Goal: Information Seeking & Learning: Find specific page/section

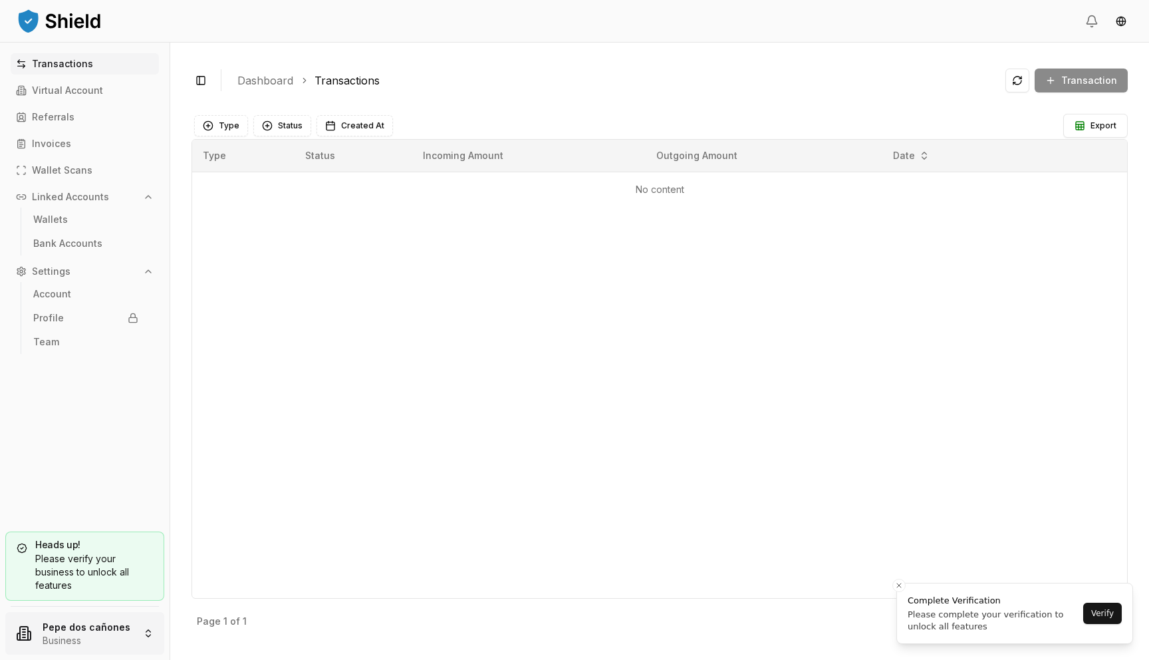
click at [87, 618] on html "Transactions Virtual Account Referrals Invoices Wallet Scans Linked Accounts Wa…" at bounding box center [574, 330] width 1149 height 660
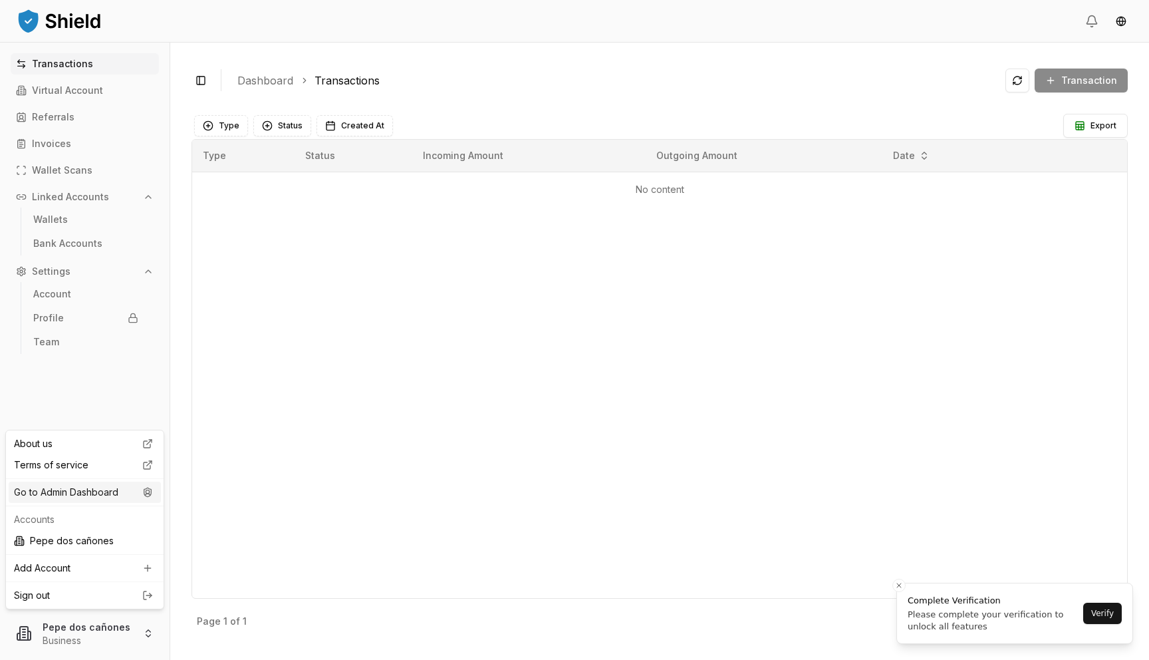
click at [87, 494] on div "Go to Admin Dashboard" at bounding box center [85, 492] width 152 height 21
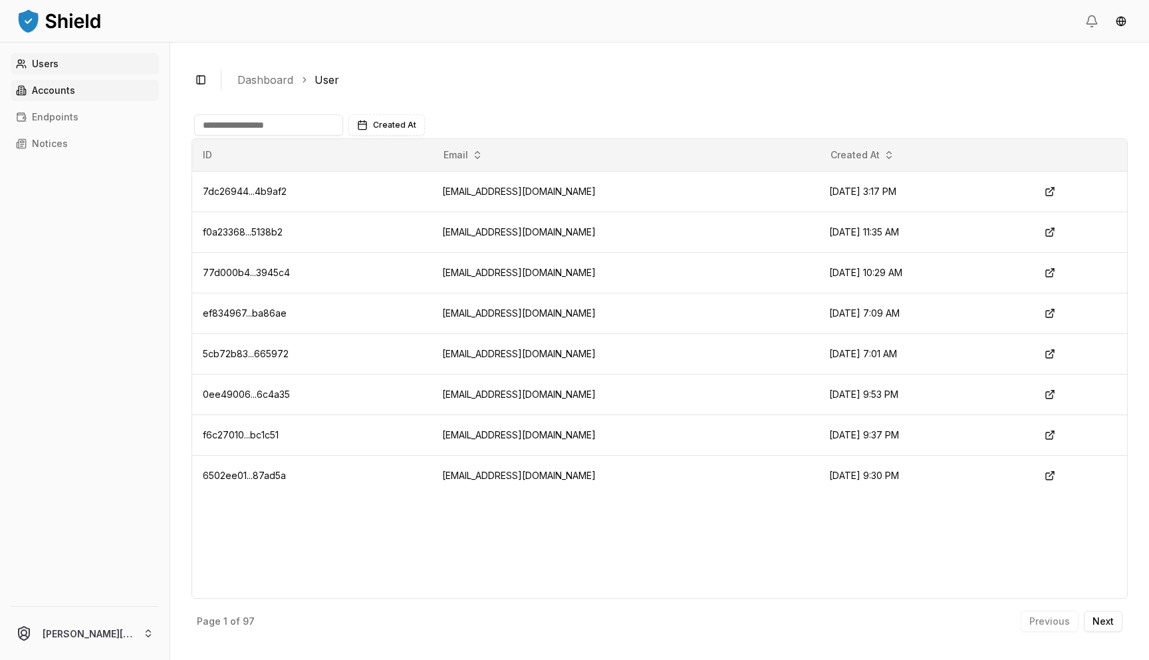
click at [89, 91] on link "Accounts" at bounding box center [85, 90] width 148 height 21
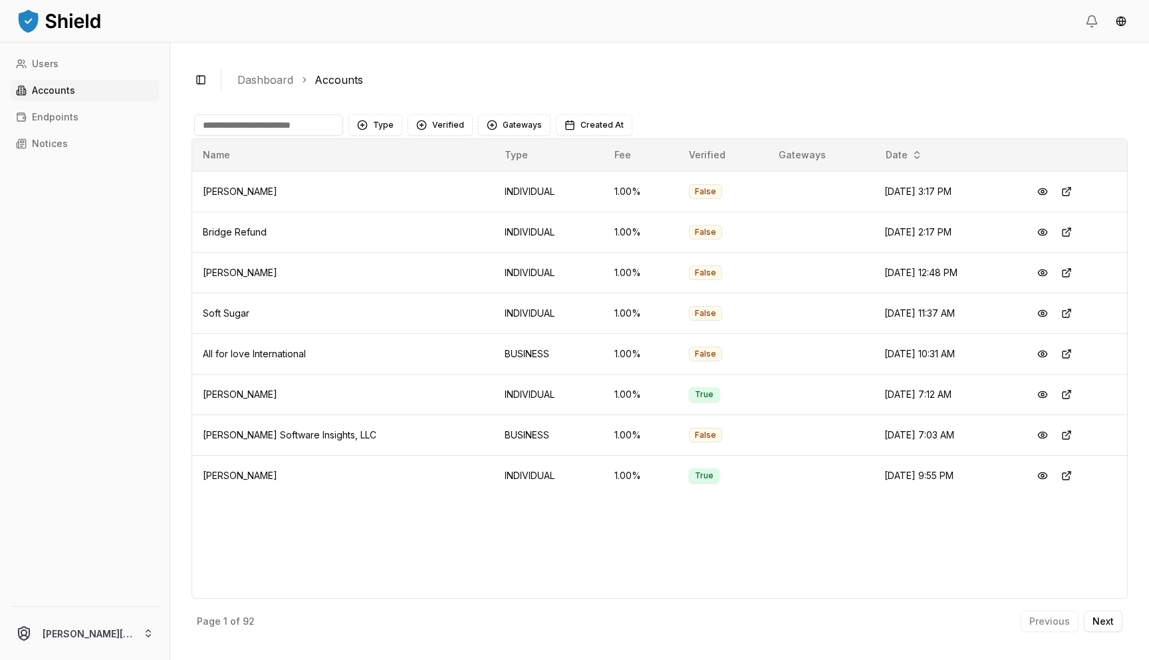
click at [283, 119] on input at bounding box center [268, 124] width 149 height 21
paste input "**********"
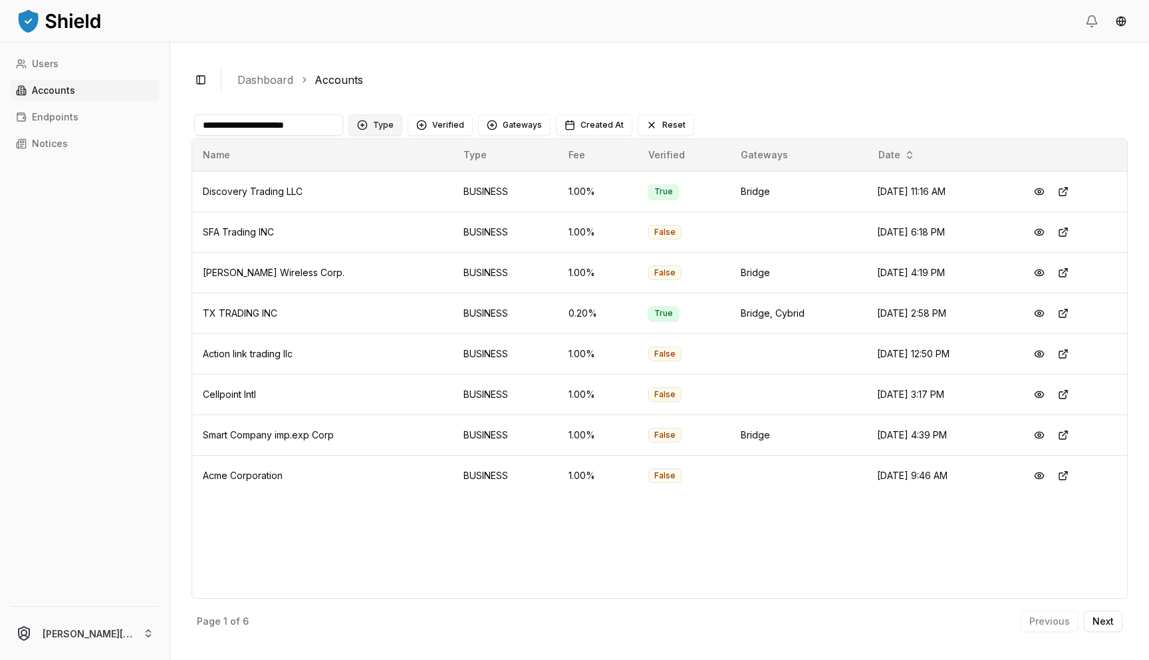
drag, startPoint x: 229, startPoint y: 125, endPoint x: 360, endPoint y: 120, distance: 130.5
click at [360, 120] on div "**********" at bounding box center [659, 124] width 931 height 21
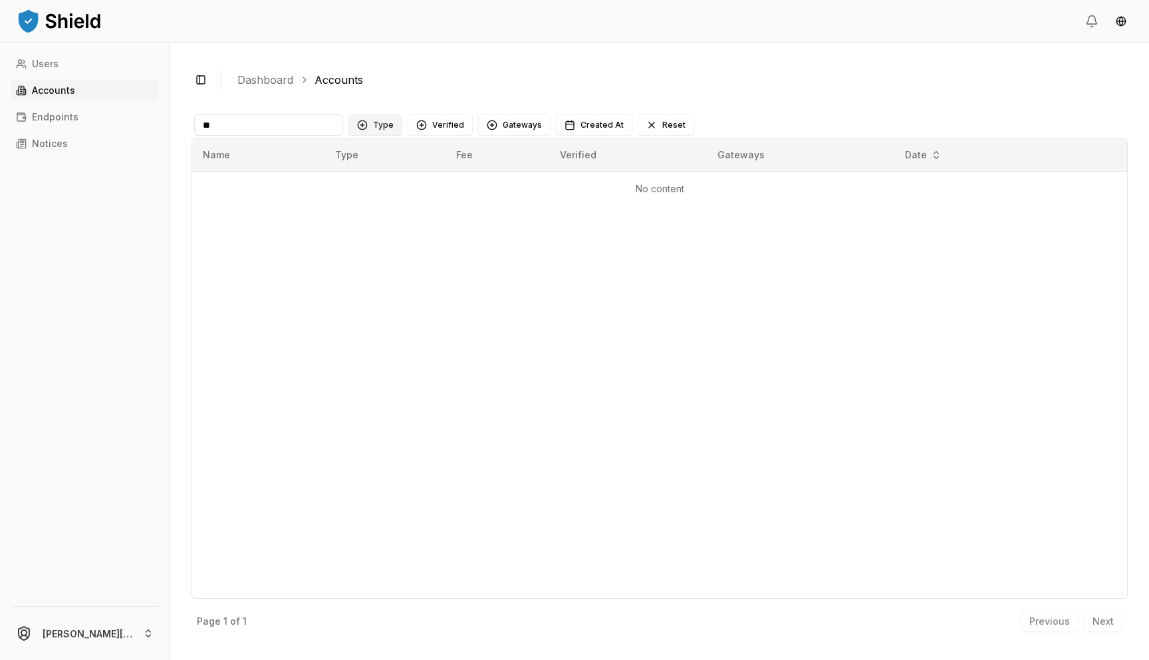
type input "*"
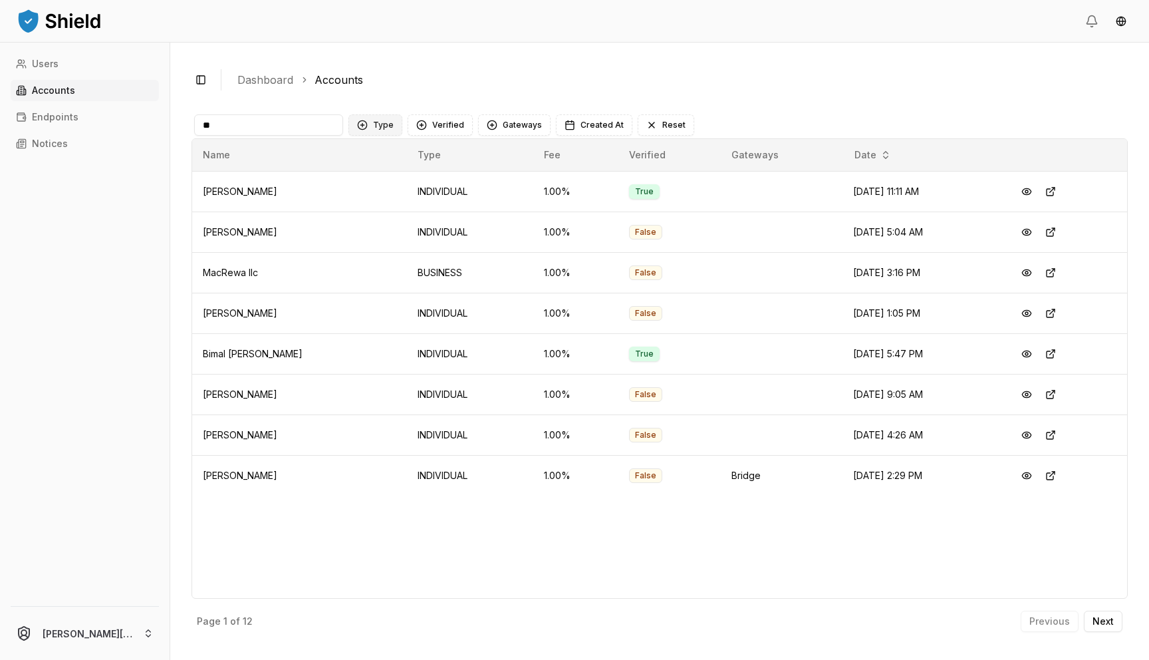
type input "*"
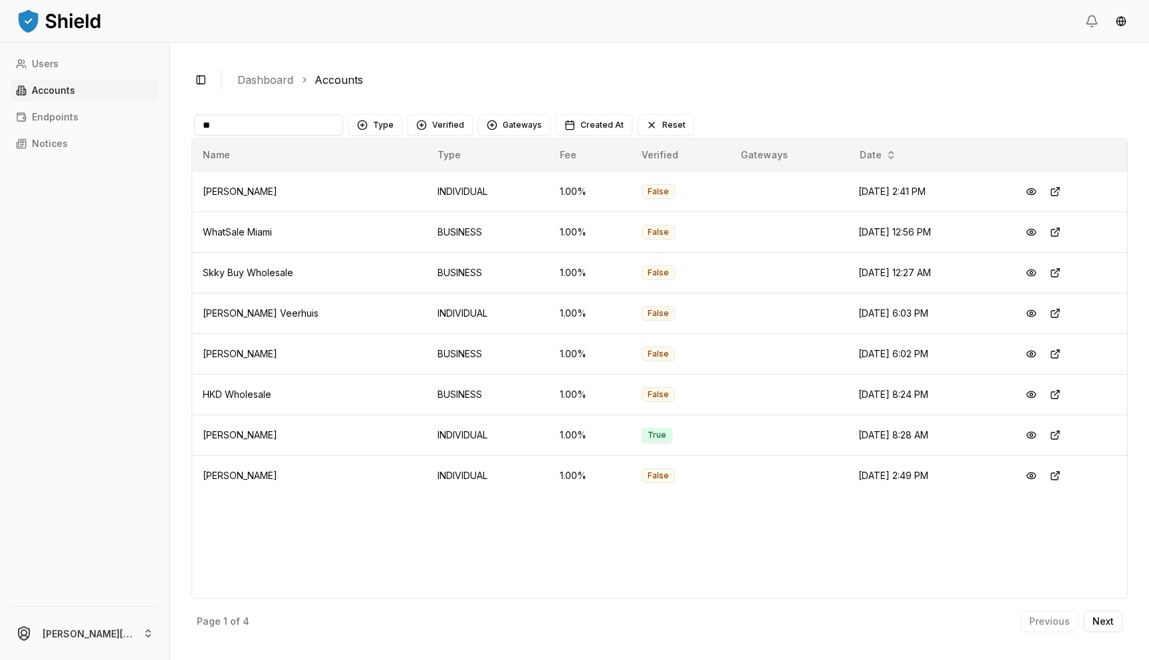
type input "*"
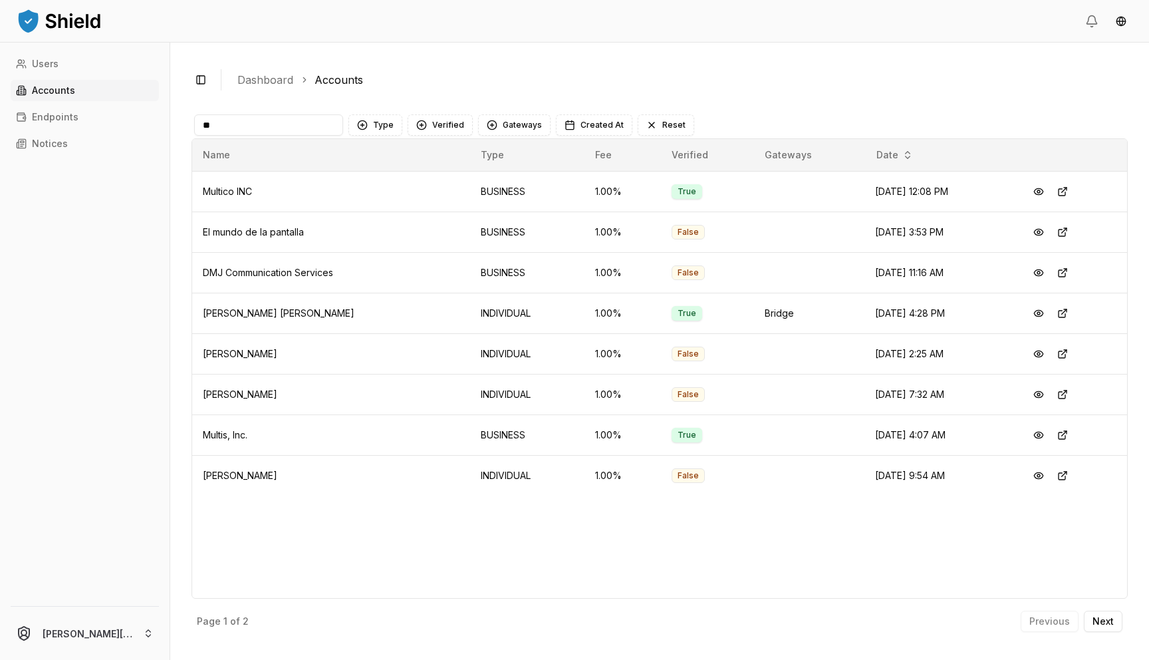
type input "*"
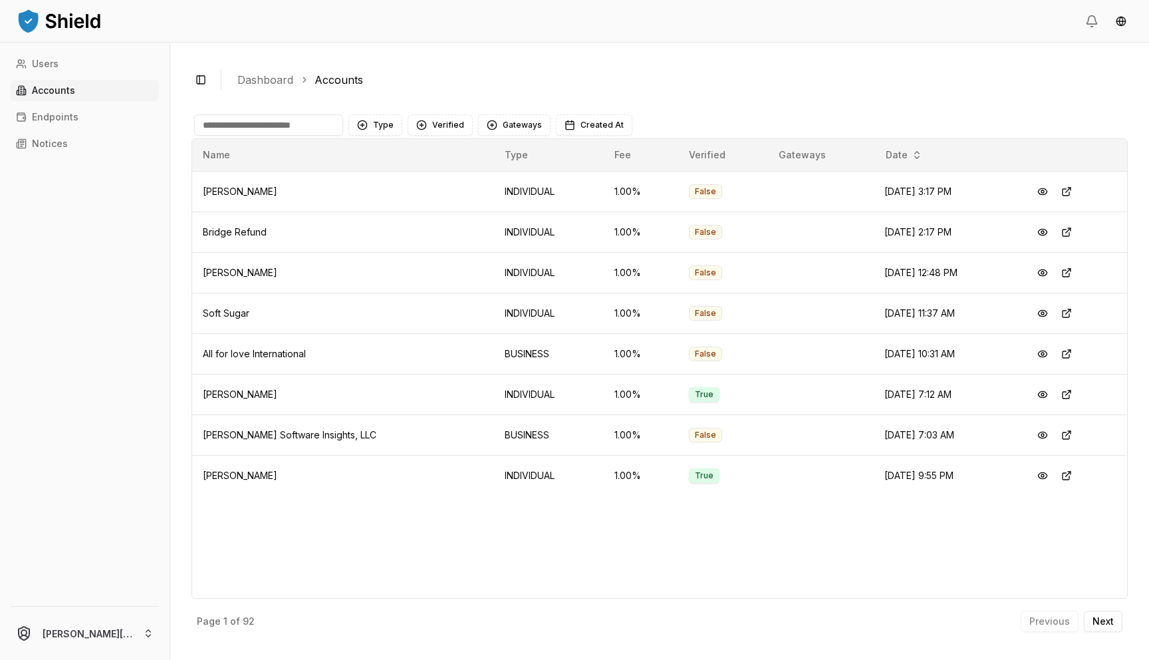
click at [244, 129] on input at bounding box center [268, 124] width 149 height 21
type input "****"
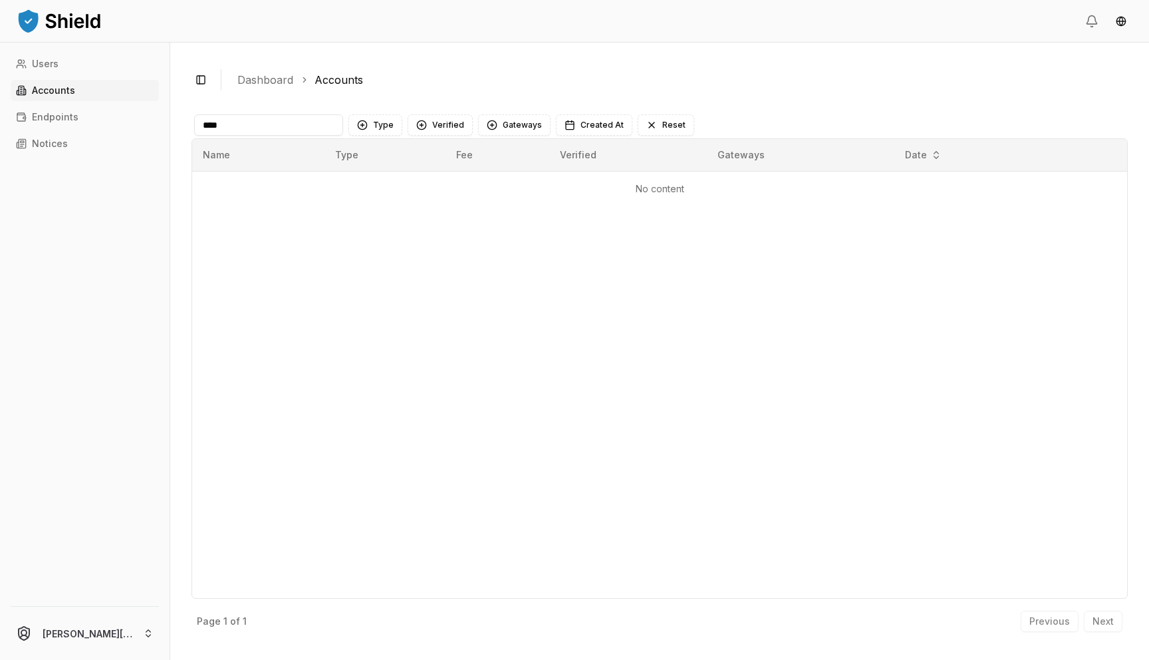
click at [257, 120] on input "****" at bounding box center [268, 124] width 149 height 21
click at [273, 122] on input "****" at bounding box center [268, 124] width 149 height 21
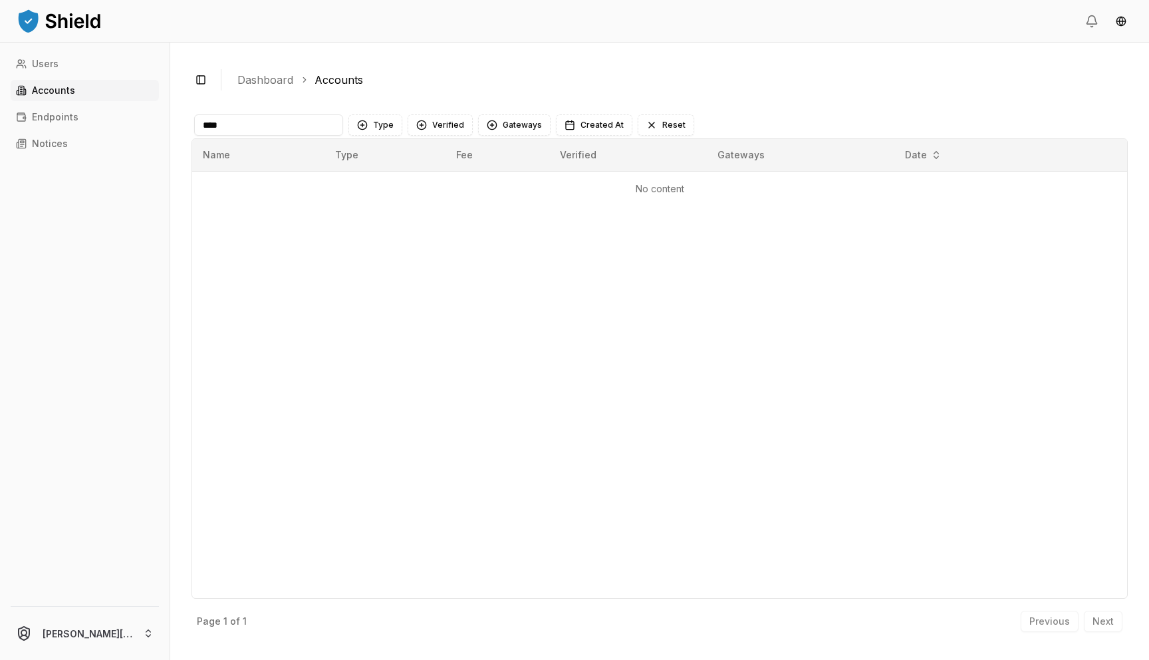
type input "*"
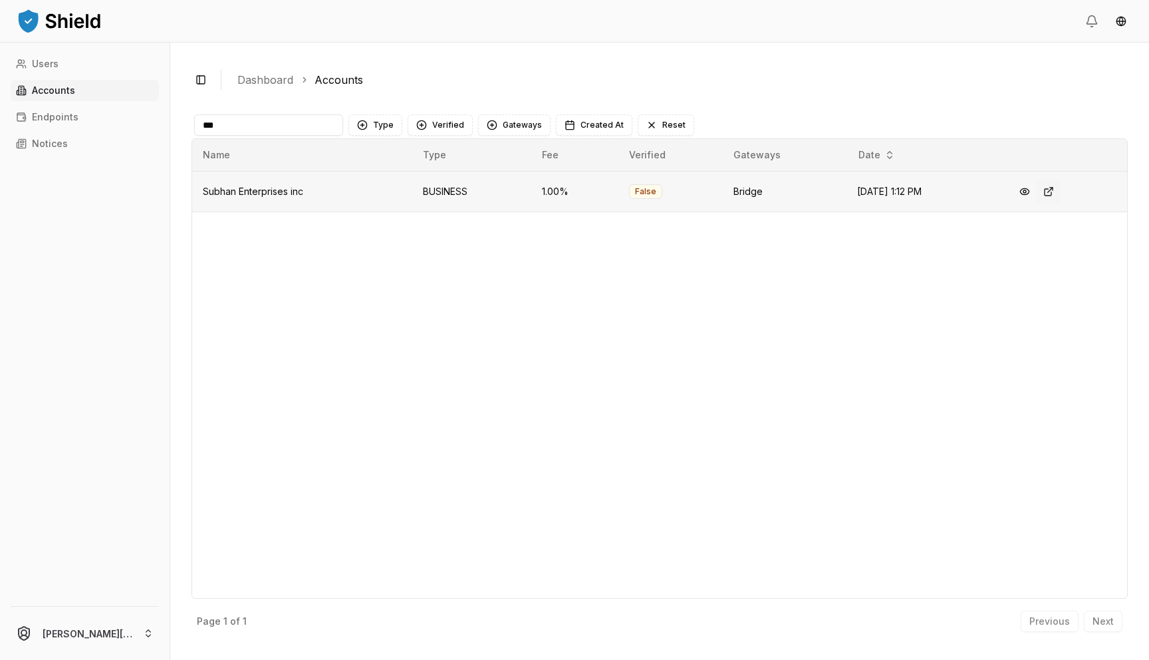
click at [1060, 187] on button at bounding box center [1049, 192] width 24 height 24
click at [310, 120] on input "***" at bounding box center [268, 124] width 149 height 21
type input "***"
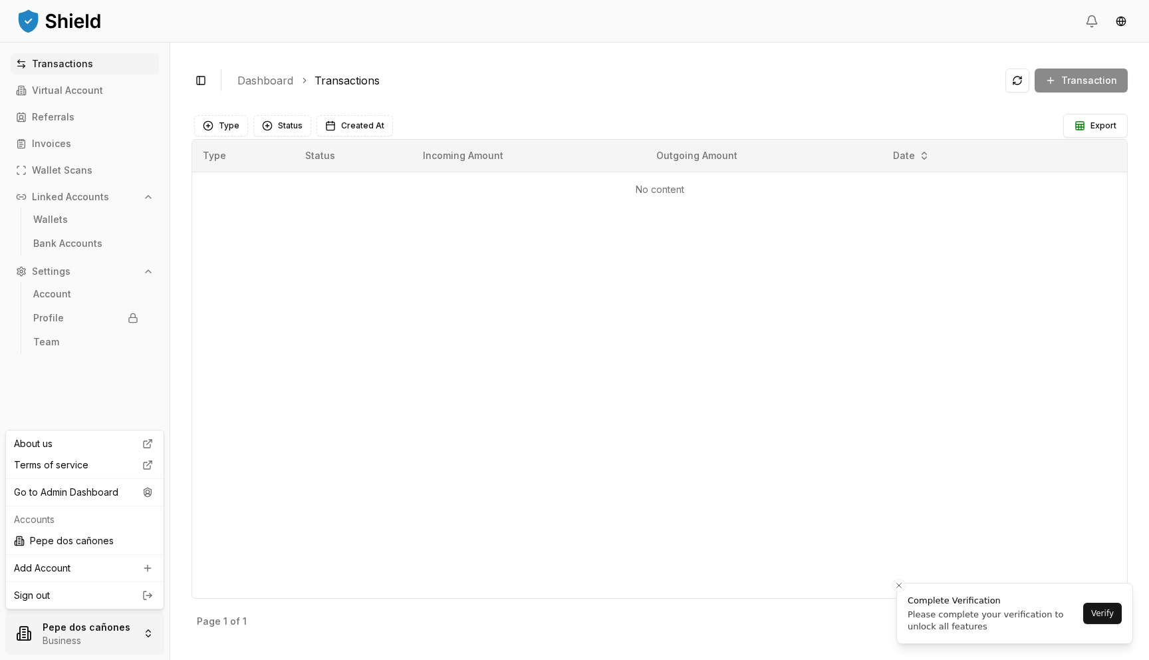
click at [118, 617] on html "Transactions Virtual Account Referrals Invoices Wallet Scans Linked Accounts Wa…" at bounding box center [574, 330] width 1149 height 660
click at [122, 498] on div "Go to Admin Dashboard" at bounding box center [85, 492] width 152 height 21
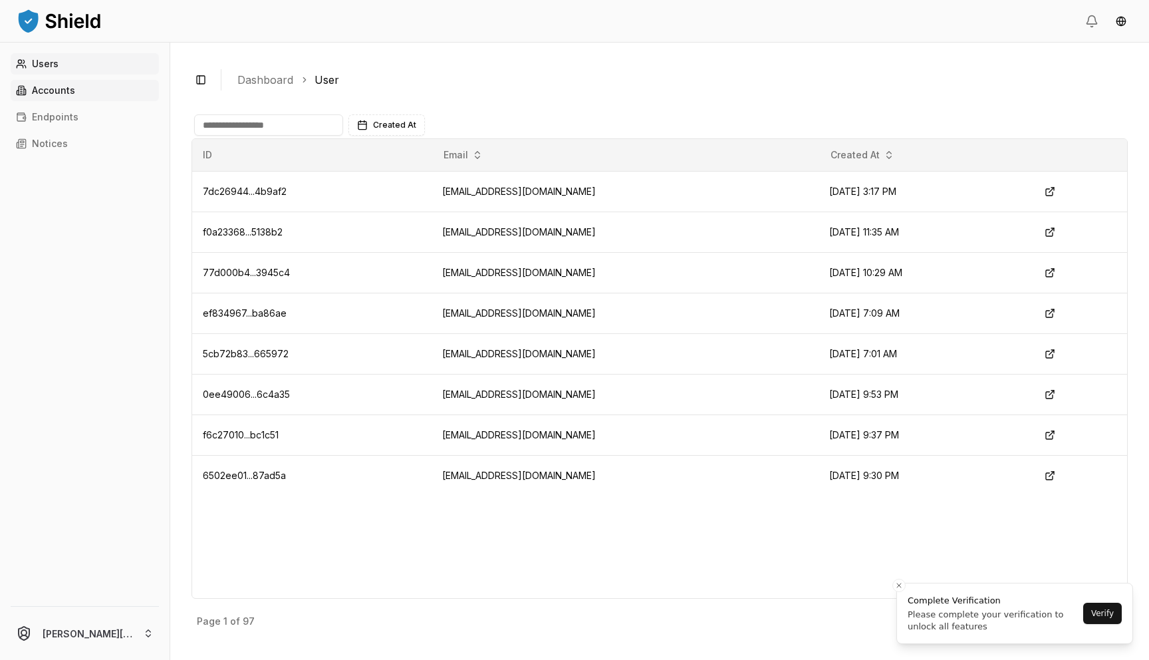
click at [61, 97] on link "Accounts" at bounding box center [85, 90] width 148 height 21
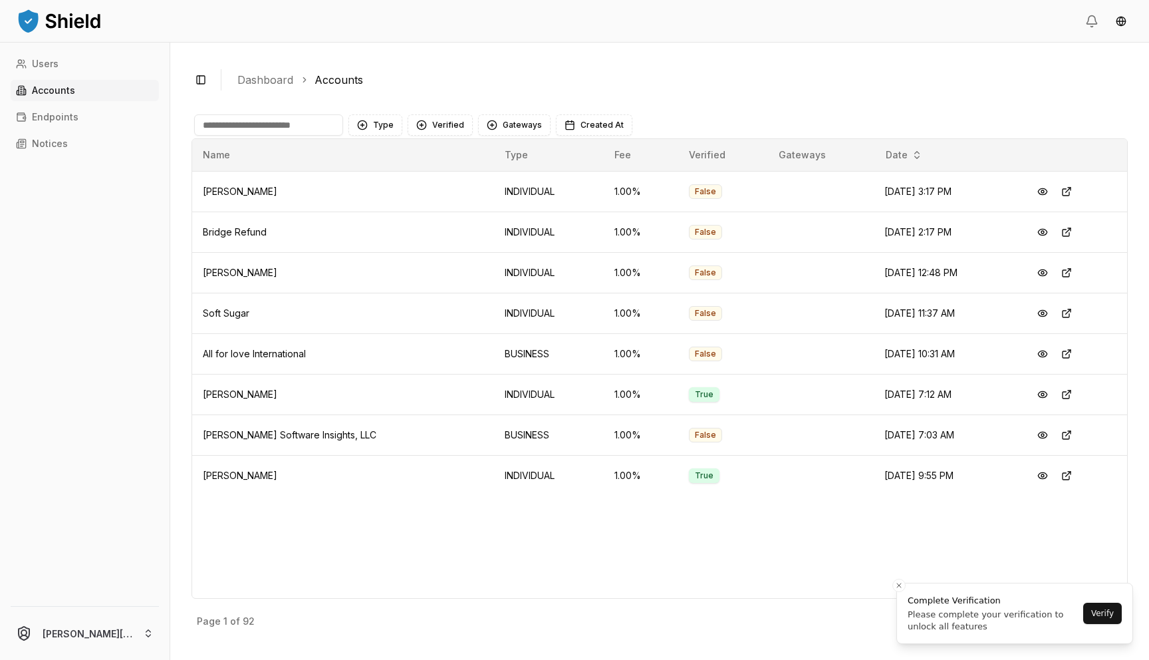
click at [280, 128] on input at bounding box center [268, 124] width 149 height 21
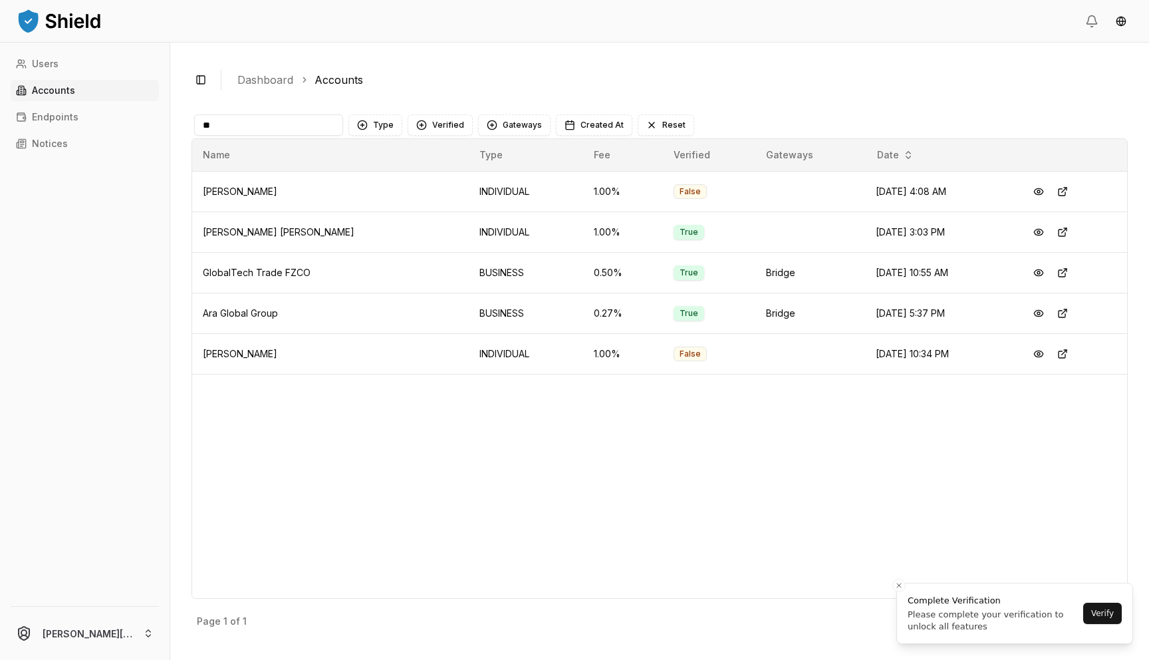
type input "*"
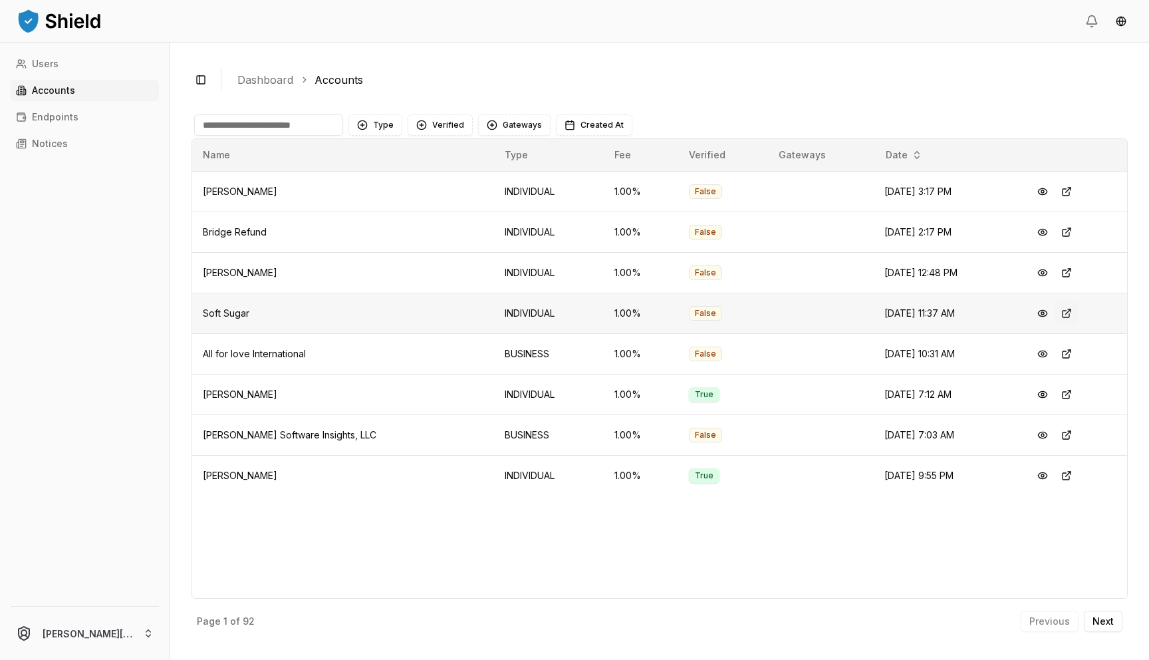
click at [1060, 311] on button at bounding box center [1067, 313] width 24 height 24
click at [1112, 624] on p "Next" at bounding box center [1103, 621] width 21 height 9
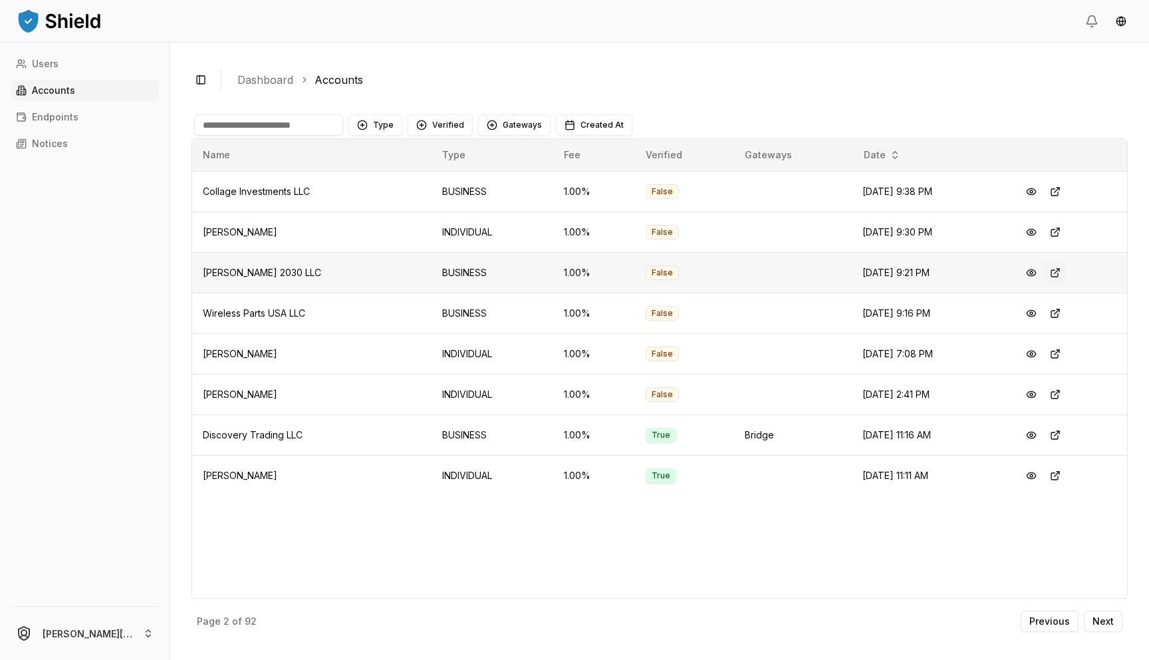
click at [1058, 275] on button at bounding box center [1056, 273] width 24 height 24
click at [1058, 232] on button at bounding box center [1056, 232] width 24 height 24
click at [1060, 194] on button at bounding box center [1056, 192] width 24 height 24
click at [1106, 620] on p "Next" at bounding box center [1103, 621] width 21 height 9
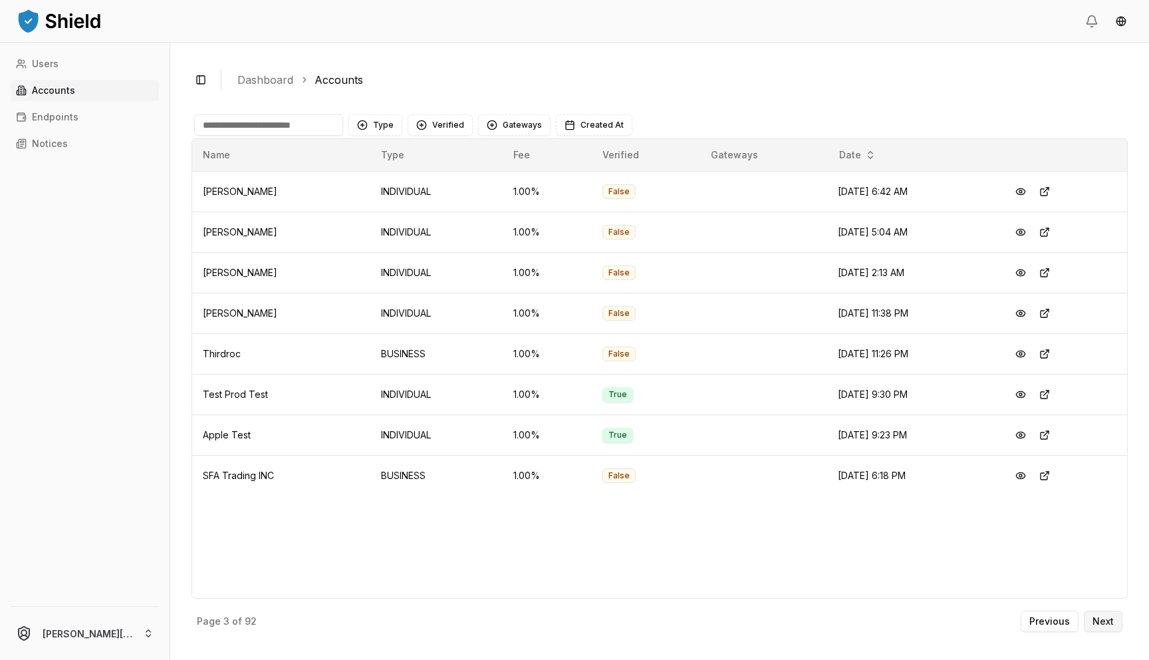
click at [1106, 620] on p "Next" at bounding box center [1103, 621] width 21 height 9
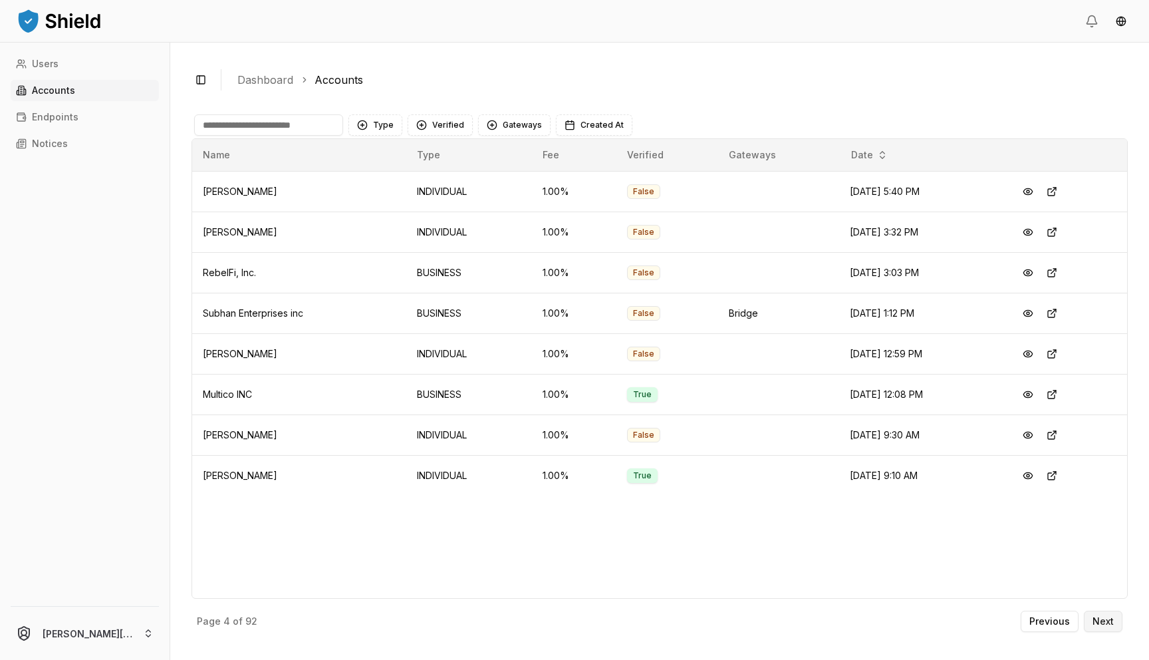
click at [1106, 620] on p "Next" at bounding box center [1103, 621] width 21 height 9
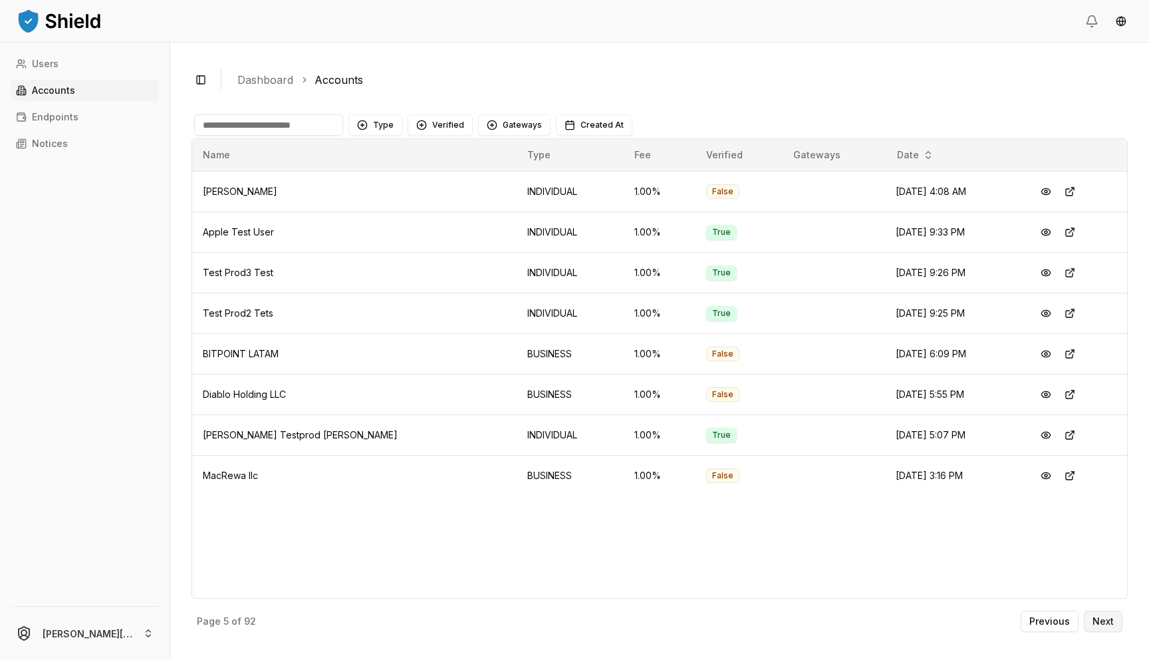
click at [1106, 620] on p "Next" at bounding box center [1103, 621] width 21 height 9
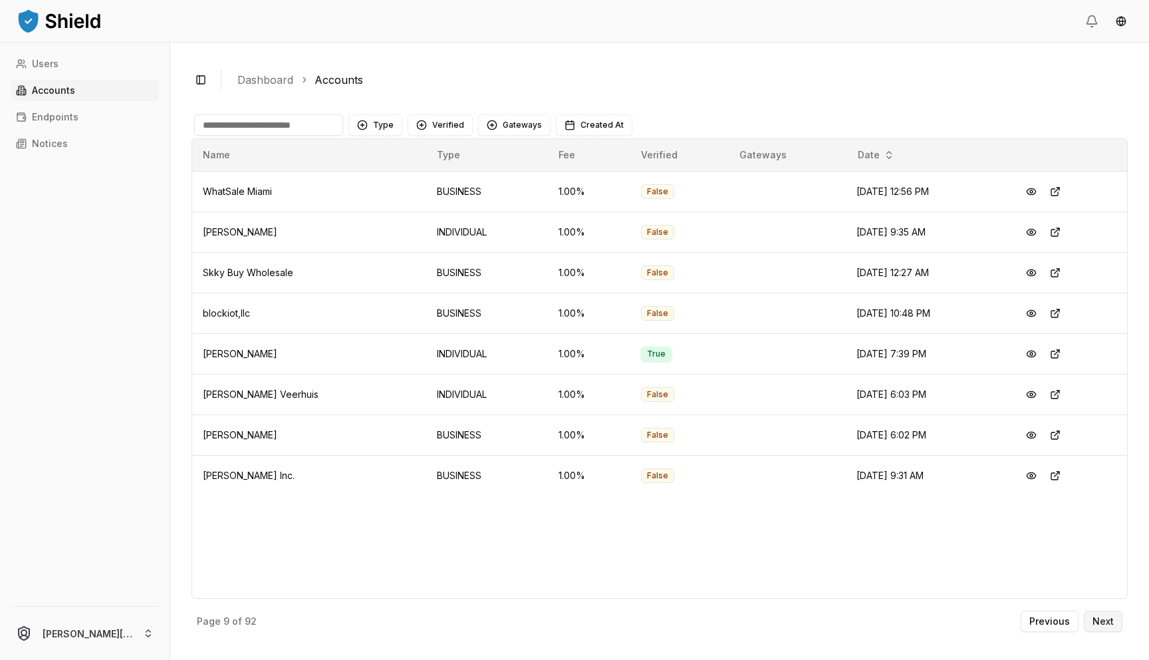
click at [1106, 619] on p "Next" at bounding box center [1103, 621] width 21 height 9
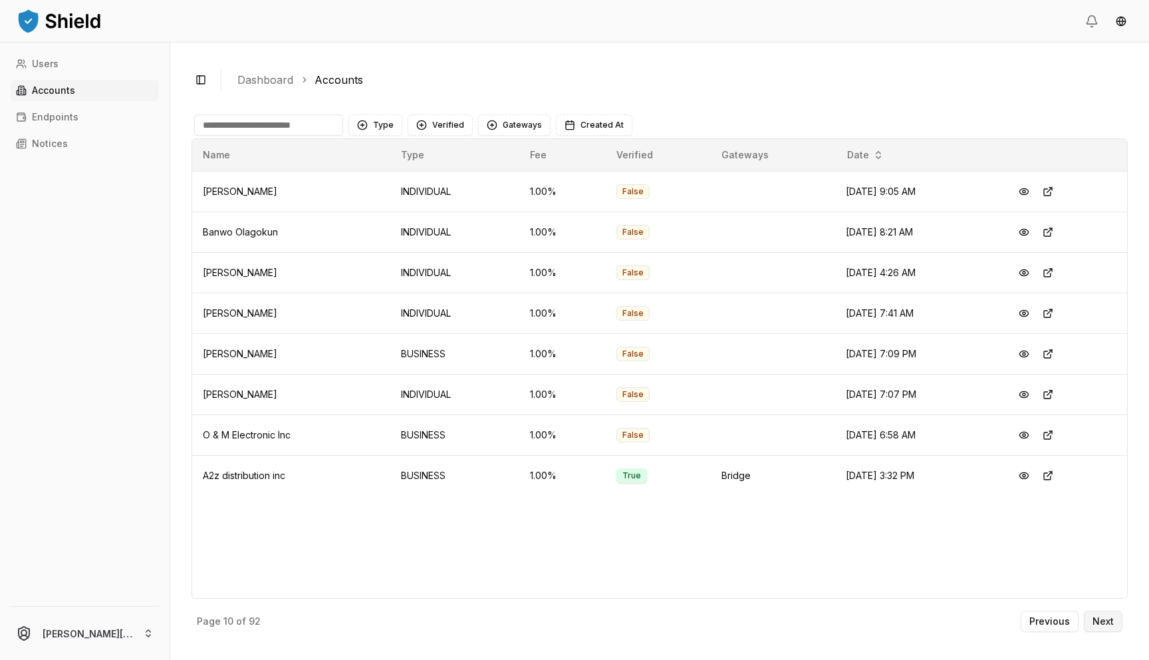
click at [1106, 619] on p "Next" at bounding box center [1103, 621] width 21 height 9
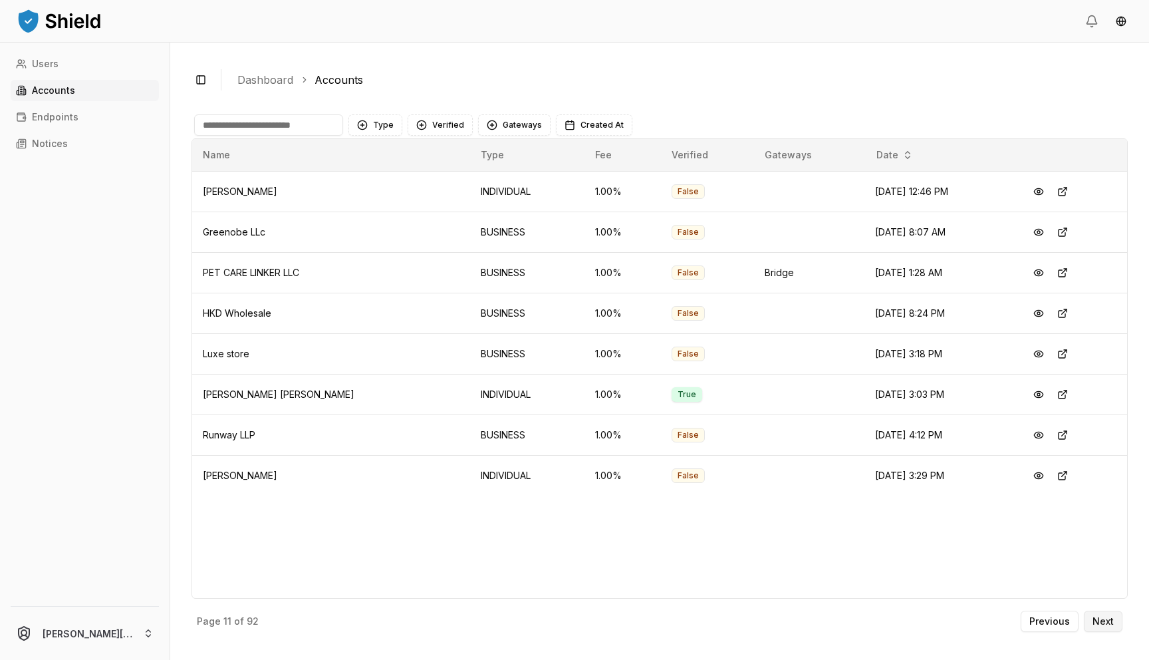
click at [1106, 619] on p "Next" at bounding box center [1103, 621] width 21 height 9
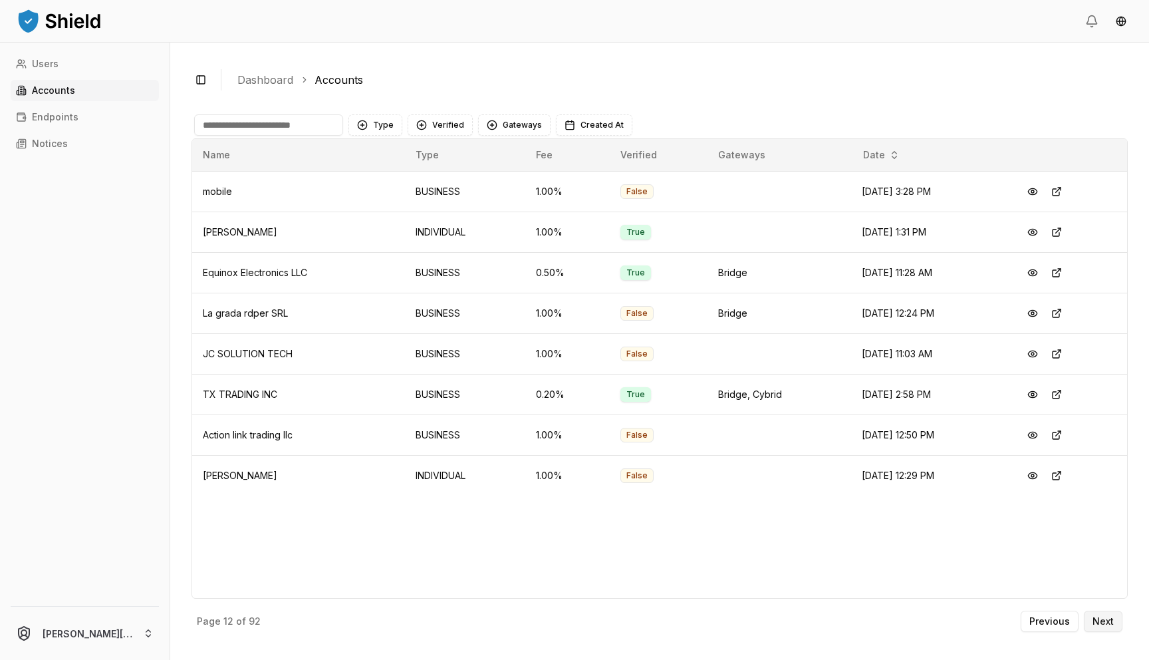
click at [1106, 619] on p "Next" at bounding box center [1103, 621] width 21 height 9
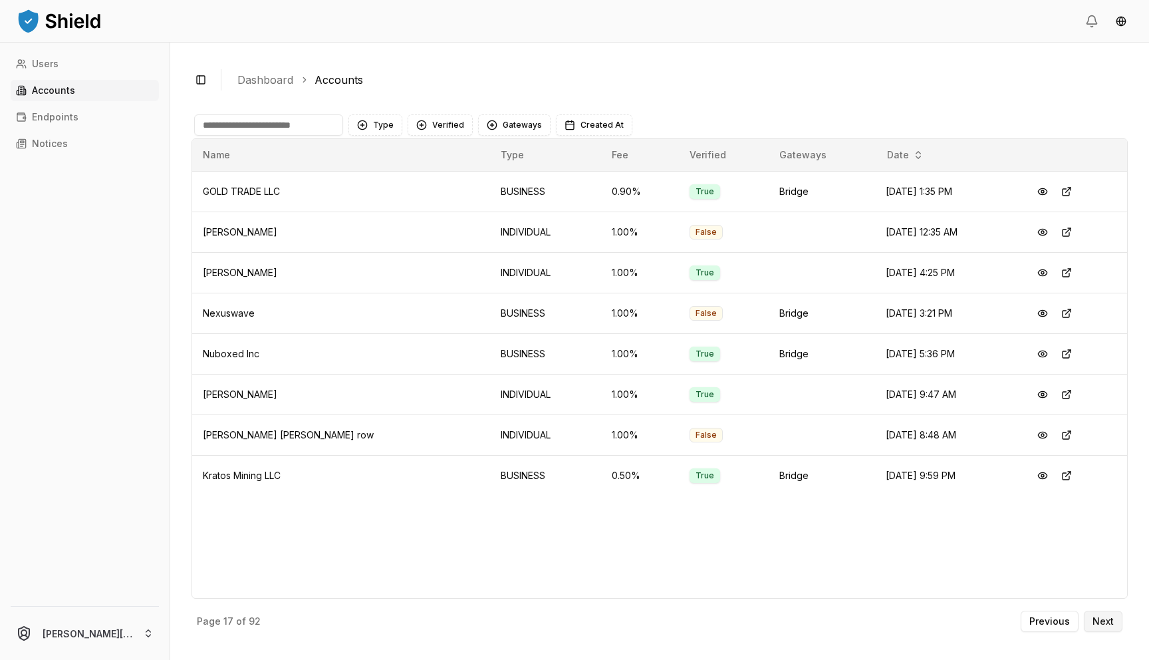
click at [1106, 619] on p "Next" at bounding box center [1103, 621] width 21 height 9
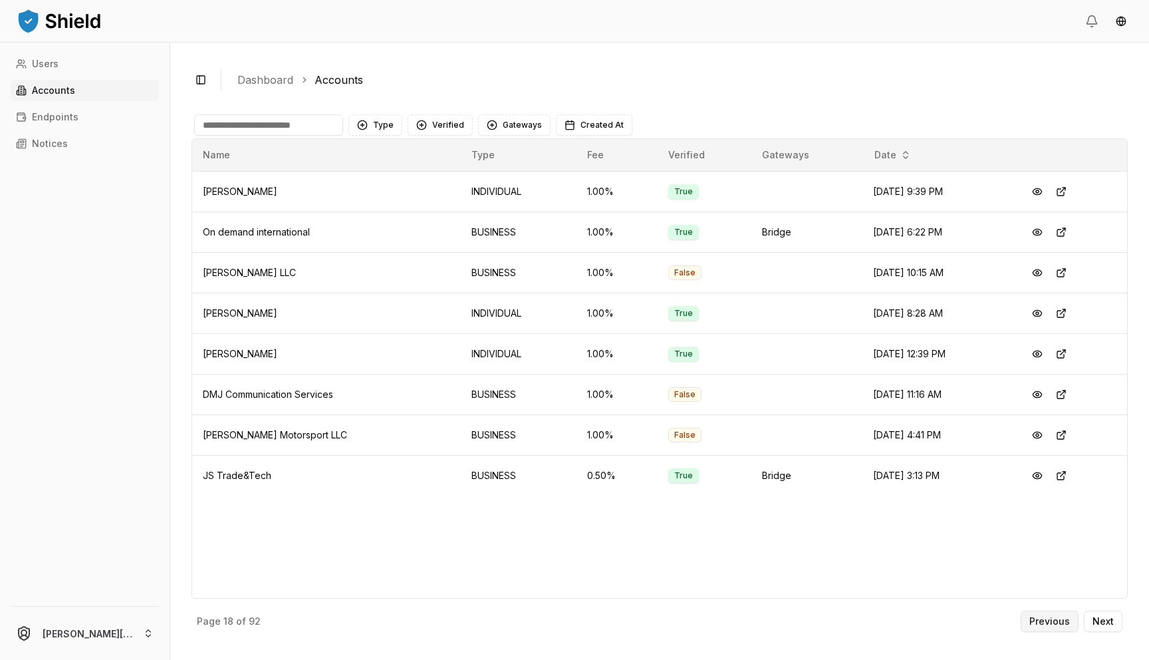
click at [1054, 621] on p "Previous" at bounding box center [1050, 621] width 41 height 9
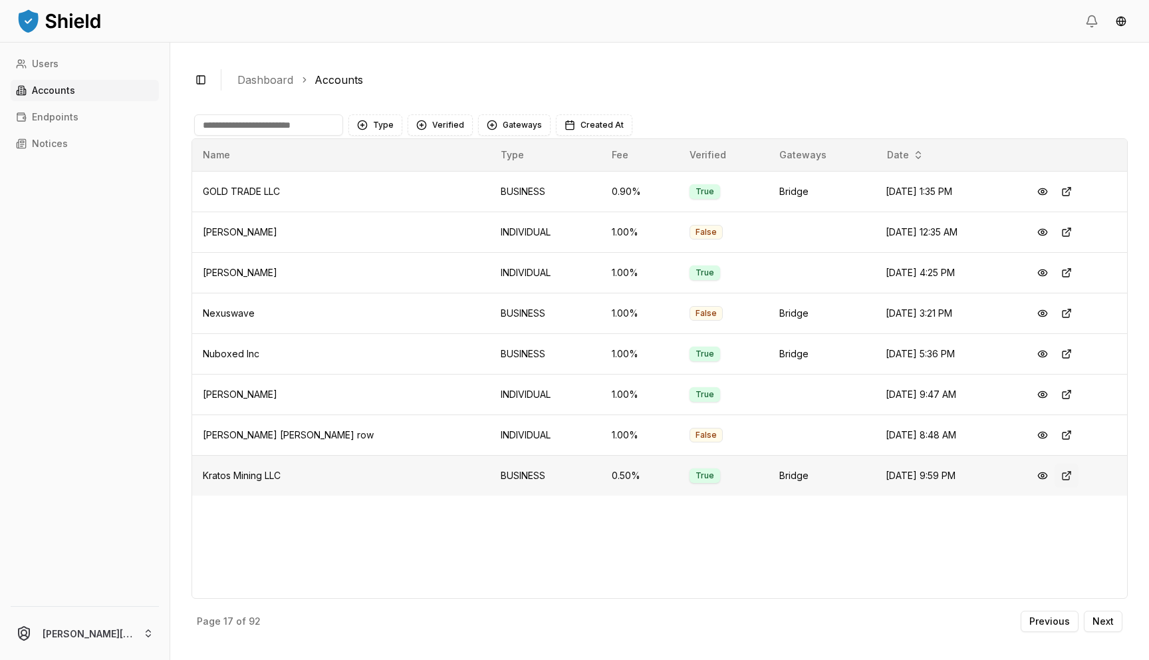
click at [1065, 477] on button at bounding box center [1067, 476] width 24 height 24
click at [1062, 348] on button at bounding box center [1067, 354] width 24 height 24
click at [1063, 312] on button at bounding box center [1067, 313] width 24 height 24
click at [1062, 192] on button at bounding box center [1067, 192] width 24 height 24
click at [1058, 626] on p "Previous" at bounding box center [1050, 621] width 41 height 9
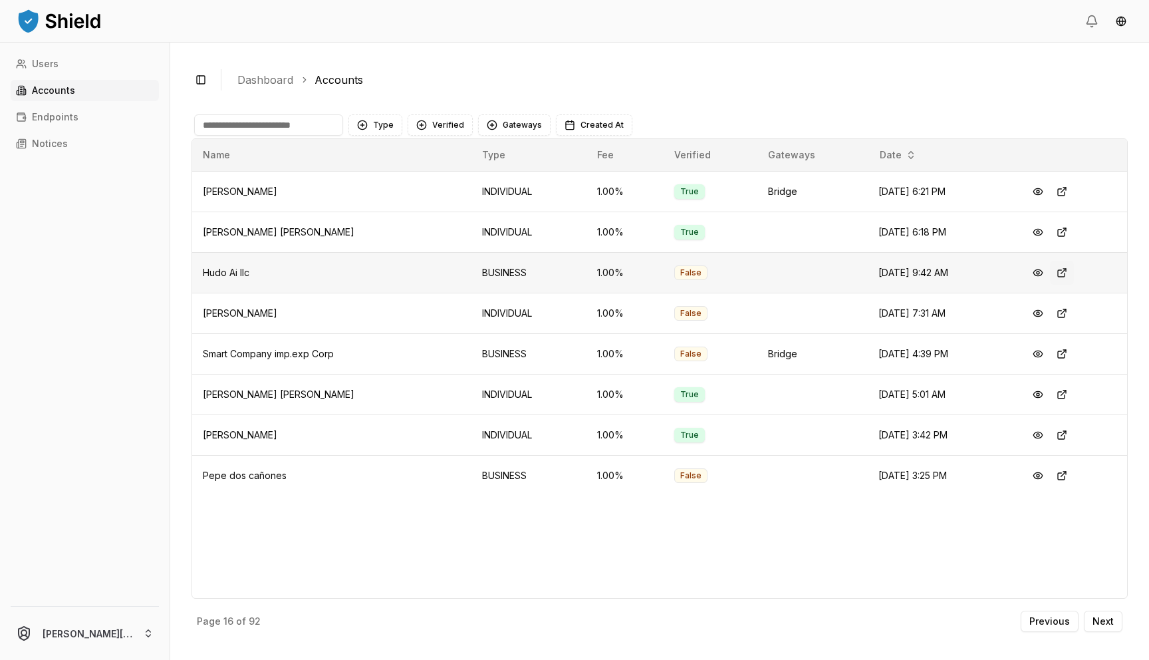
click at [1063, 278] on button at bounding box center [1062, 273] width 24 height 24
click at [1066, 353] on button at bounding box center [1062, 354] width 24 height 24
click at [1067, 614] on button "Previous" at bounding box center [1050, 621] width 58 height 21
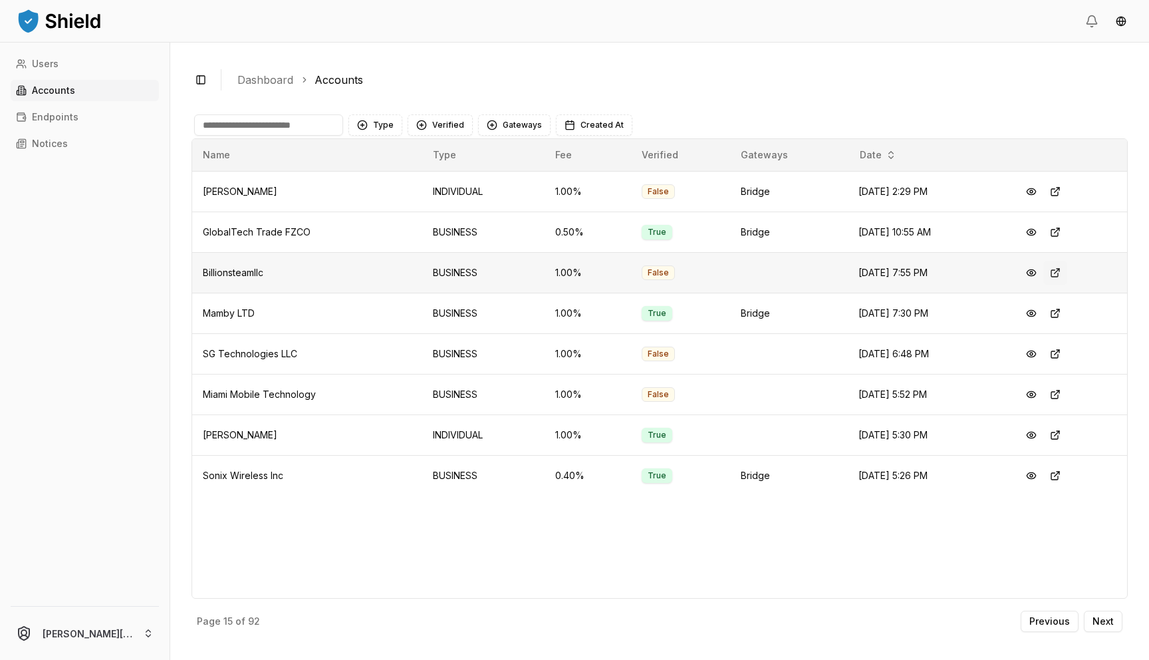
click at [1064, 272] on button at bounding box center [1056, 273] width 24 height 24
click at [1060, 314] on button at bounding box center [1056, 313] width 24 height 24
click at [1062, 353] on button at bounding box center [1056, 354] width 24 height 24
click at [1064, 227] on button at bounding box center [1056, 232] width 24 height 24
click at [1048, 607] on div "Page 15 of 92 Previous Next" at bounding box center [660, 619] width 937 height 40
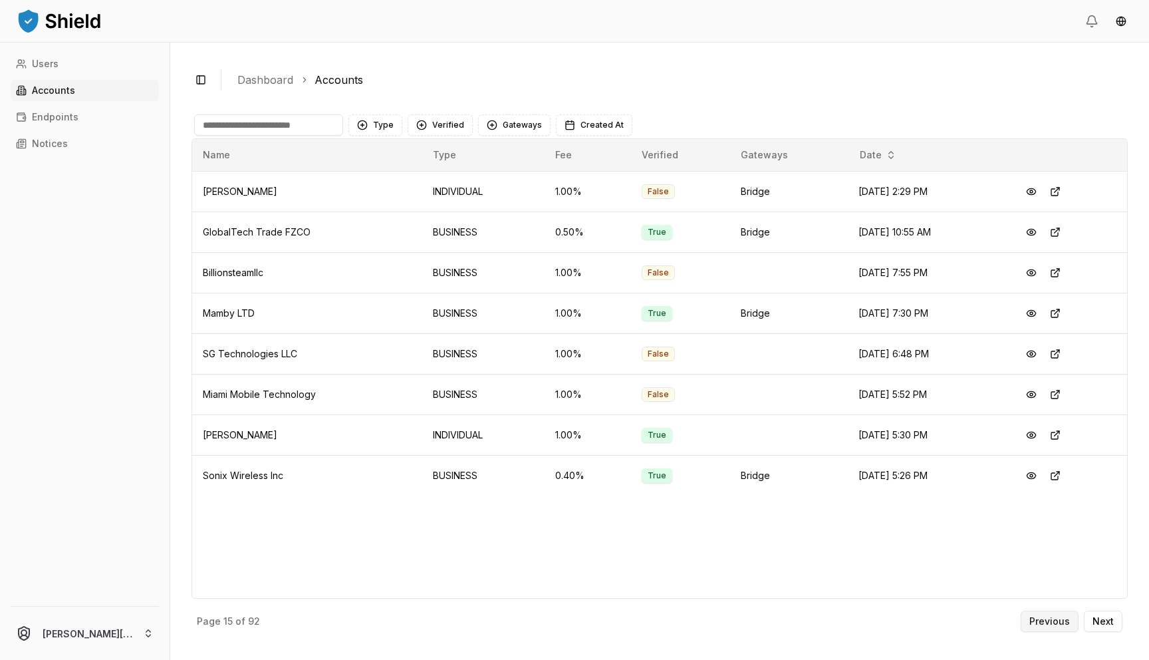
click at [1056, 615] on button "Previous" at bounding box center [1050, 621] width 58 height 21
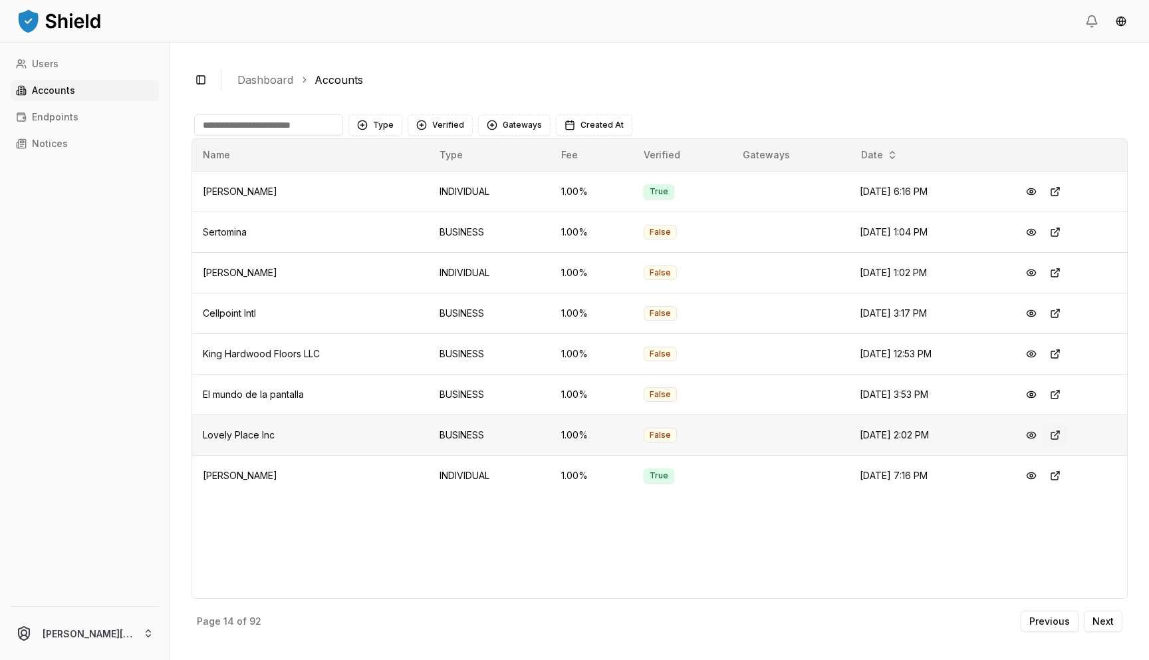
click at [1065, 435] on button at bounding box center [1056, 435] width 24 height 24
click at [1061, 396] on button at bounding box center [1056, 394] width 24 height 24
click at [1064, 353] on button at bounding box center [1056, 354] width 24 height 24
click at [1067, 312] on button at bounding box center [1056, 313] width 24 height 24
click at [1067, 235] on button at bounding box center [1056, 232] width 24 height 24
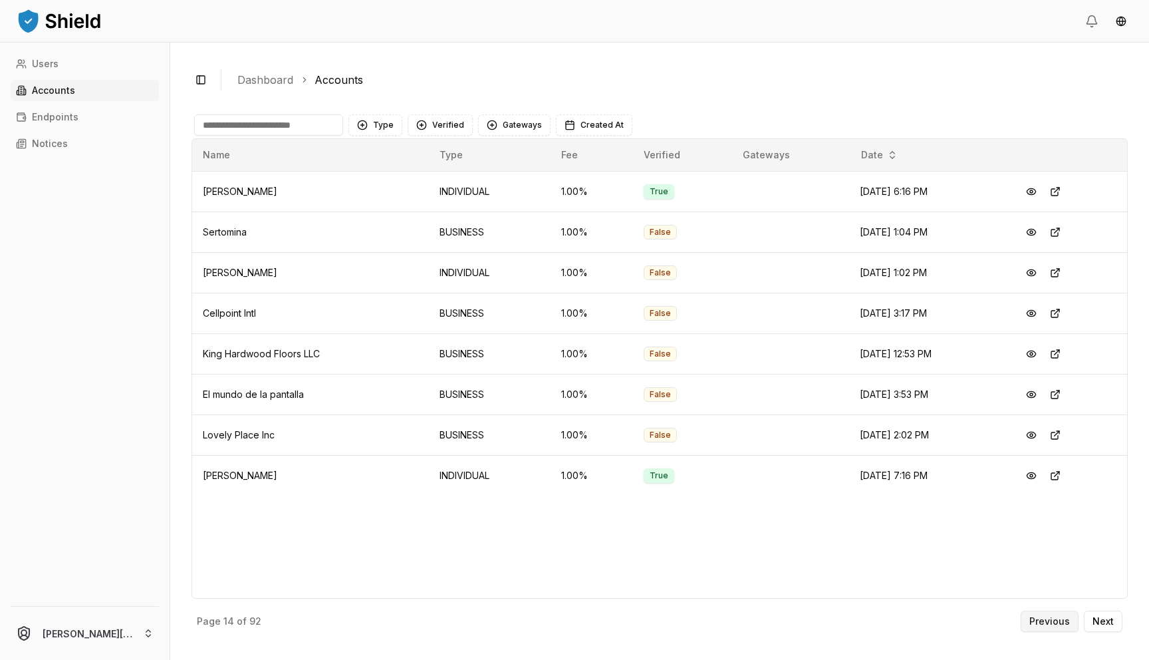
click at [1035, 617] on p "Previous" at bounding box center [1050, 621] width 41 height 9
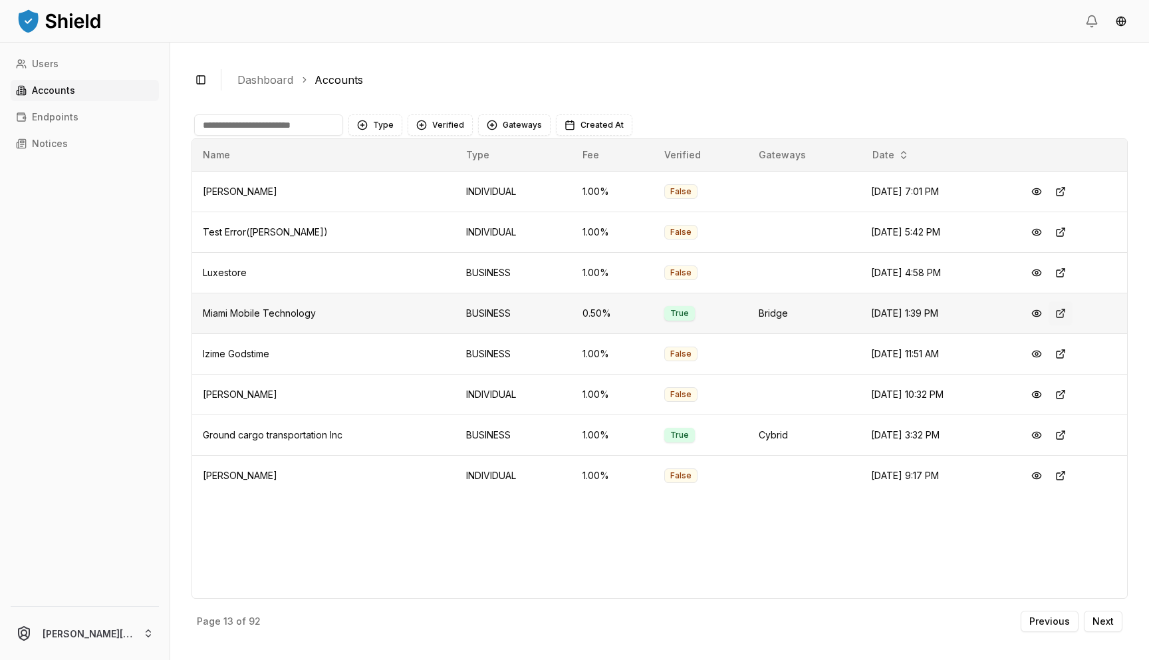
click at [1072, 311] on button at bounding box center [1061, 313] width 24 height 24
click at [1067, 274] on button at bounding box center [1061, 273] width 24 height 24
click at [1046, 624] on p "Previous" at bounding box center [1050, 621] width 41 height 9
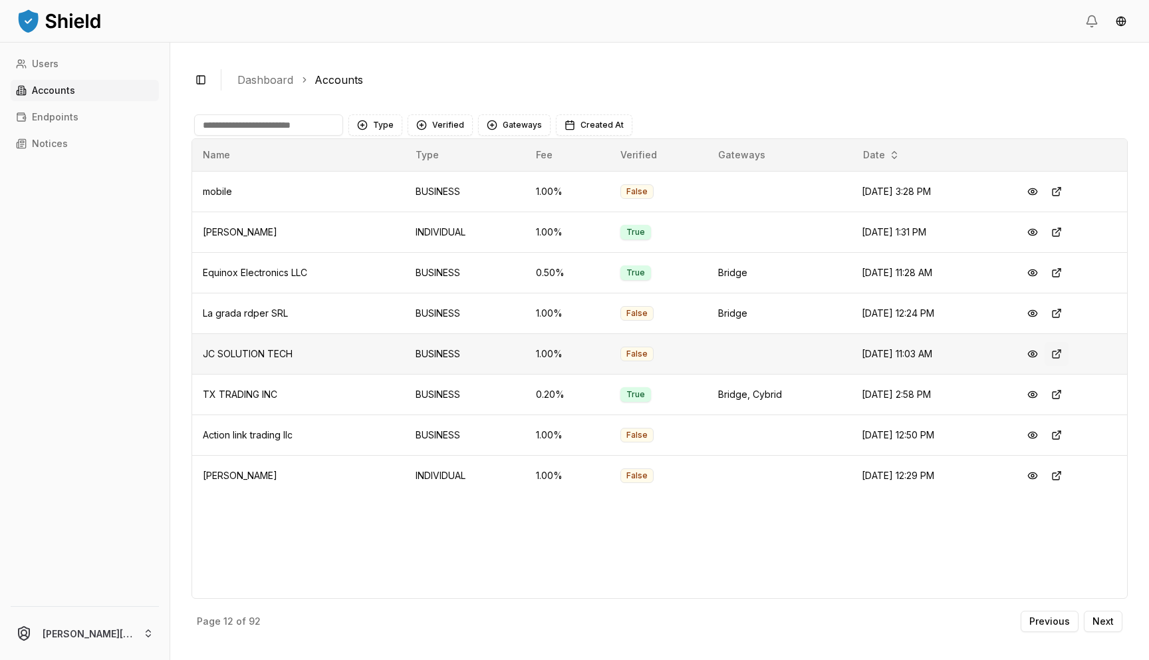
click at [1064, 352] on button at bounding box center [1057, 354] width 24 height 24
click at [1062, 439] on button at bounding box center [1057, 435] width 24 height 24
click at [1063, 396] on button at bounding box center [1057, 394] width 24 height 24
click at [1058, 619] on p "Previous" at bounding box center [1050, 621] width 41 height 9
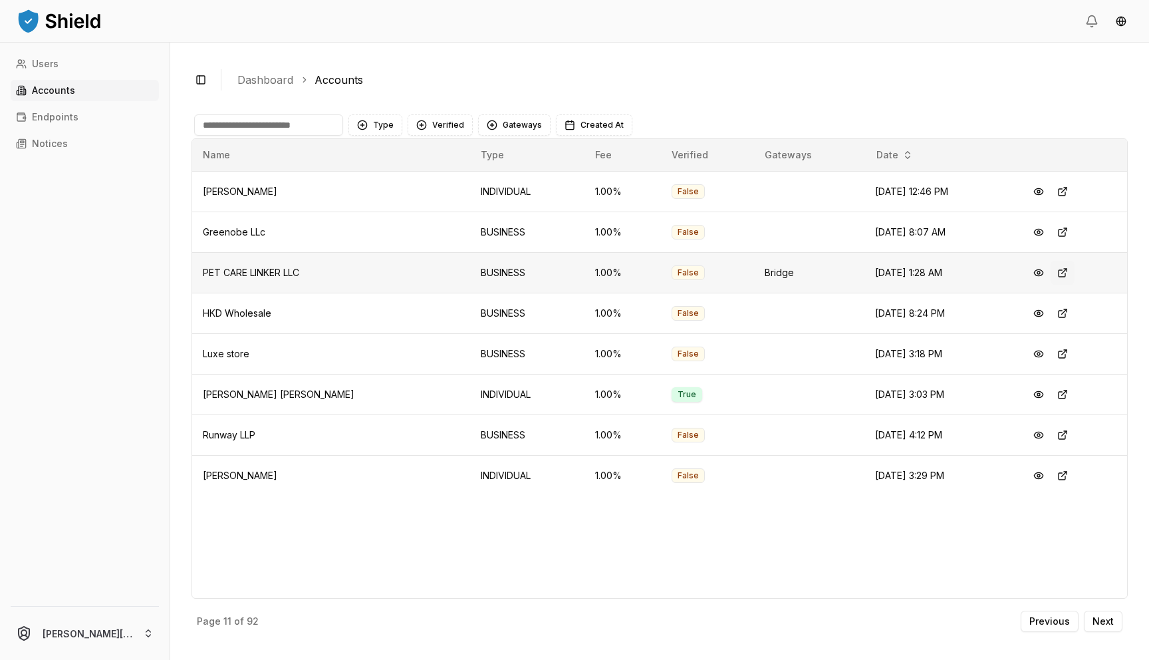
click at [1059, 279] on button at bounding box center [1063, 273] width 24 height 24
click at [1064, 233] on button at bounding box center [1063, 232] width 24 height 24
click at [1058, 318] on button at bounding box center [1063, 313] width 24 height 24
click at [1055, 622] on p "Previous" at bounding box center [1050, 621] width 41 height 9
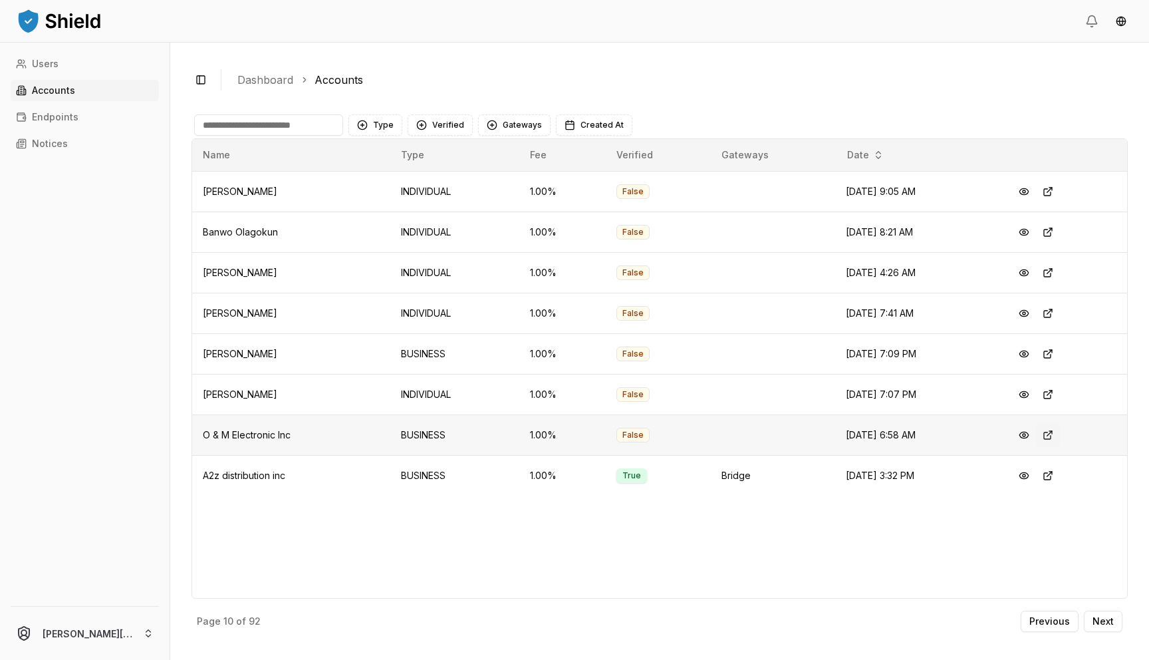
click at [1054, 434] on button at bounding box center [1048, 435] width 24 height 24
click at [1040, 621] on p "Previous" at bounding box center [1050, 621] width 41 height 9
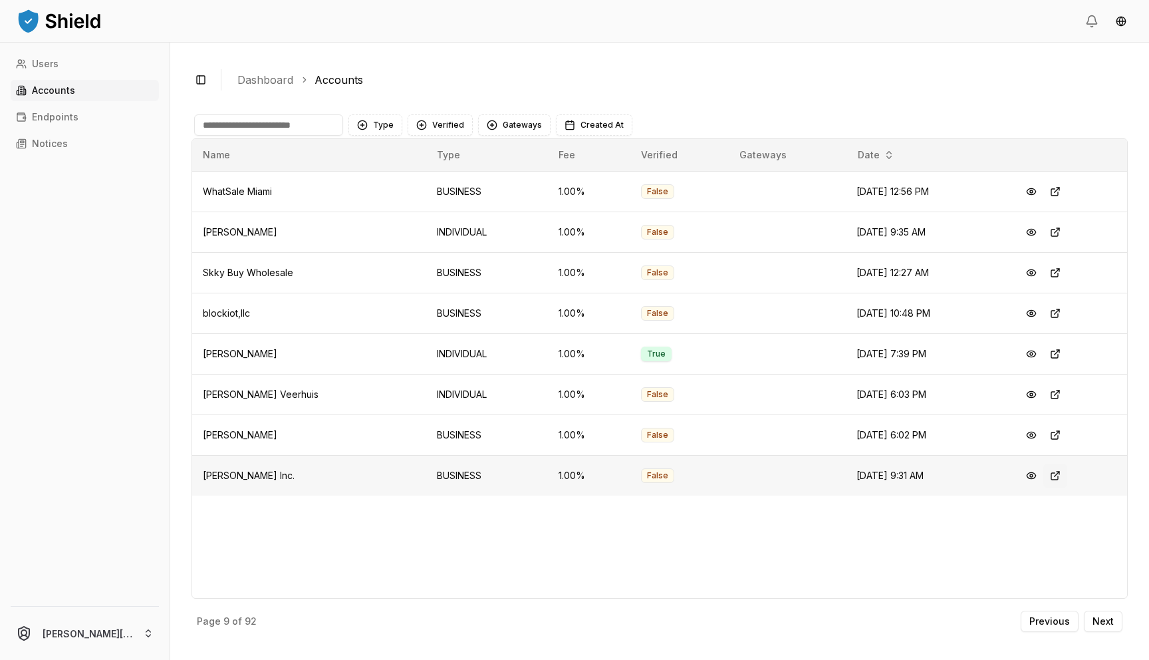
click at [1068, 479] on button at bounding box center [1056, 476] width 24 height 24
click at [1068, 276] on button at bounding box center [1056, 273] width 24 height 24
click at [1068, 192] on button at bounding box center [1056, 192] width 24 height 24
